Goal: Information Seeking & Learning: Learn about a topic

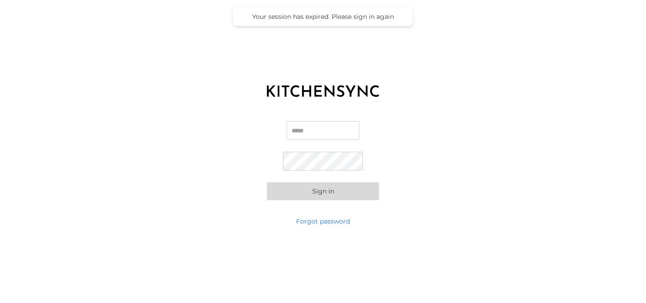
type input "**********"
click at [333, 187] on button "Sign in" at bounding box center [323, 191] width 112 height 18
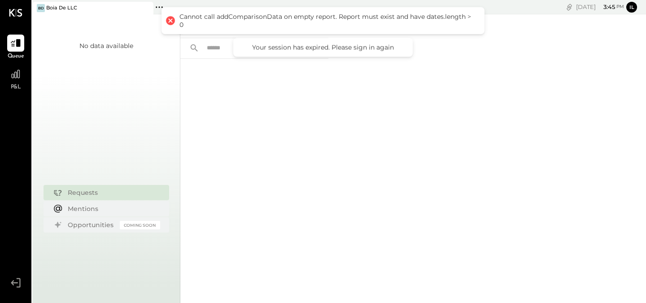
click at [166, 20] on div at bounding box center [170, 20] width 13 height 13
click at [167, 20] on div at bounding box center [170, 20] width 13 height 13
click at [250, 115] on div at bounding box center [254, 169] width 148 height 221
click at [26, 84] on div "P&L" at bounding box center [16, 78] width 26 height 26
